Goal: Information Seeking & Learning: Find specific fact

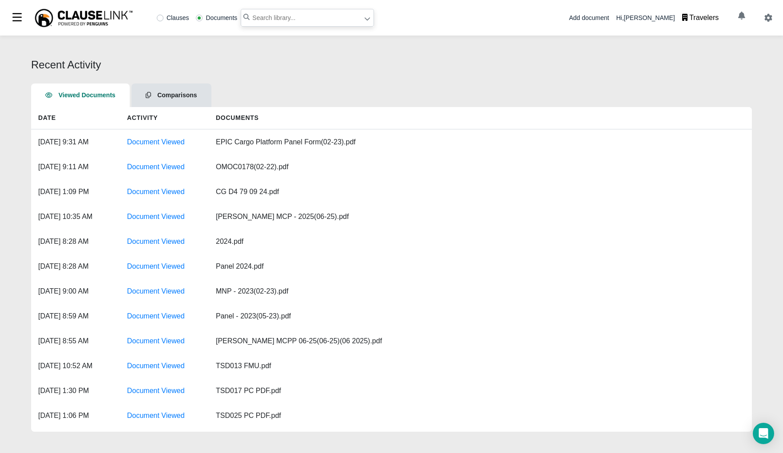
click at [281, 11] on input "text" at bounding box center [307, 18] width 133 height 18
click at [285, 15] on input "text" at bounding box center [307, 18] width 133 height 18
click at [323, 15] on input "text" at bounding box center [307, 18] width 133 height 18
click at [318, 15] on input "text" at bounding box center [307, 18] width 133 height 18
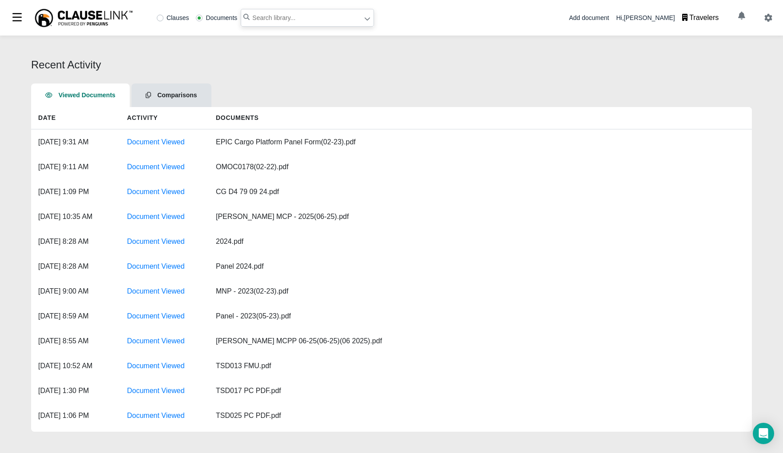
drag, startPoint x: 318, startPoint y: 15, endPoint x: 194, endPoint y: 56, distance: 130.9
click at [315, 16] on input "text" at bounding box center [307, 18] width 133 height 18
click at [287, 18] on input "text" at bounding box center [307, 18] width 133 height 18
paste input "AON Panel [DATE].pd"
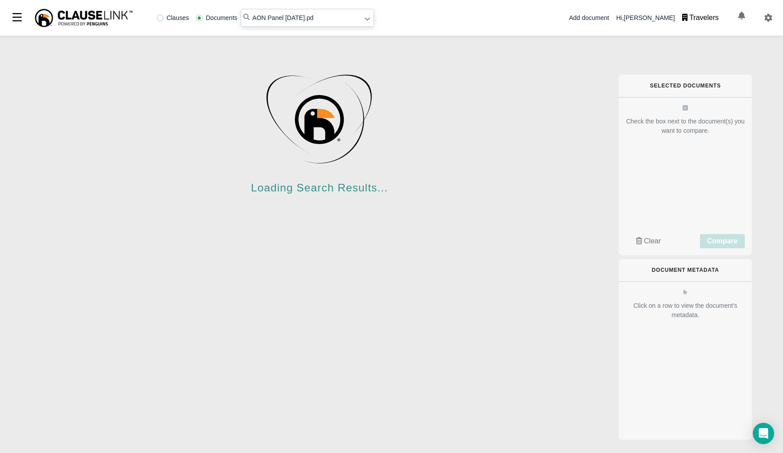
click at [329, 20] on input "AON Panel [DATE].pd" at bounding box center [307, 18] width 133 height 18
type input "AON Panel [DATE].pdf"
